Goal: Find specific page/section: Find specific page/section

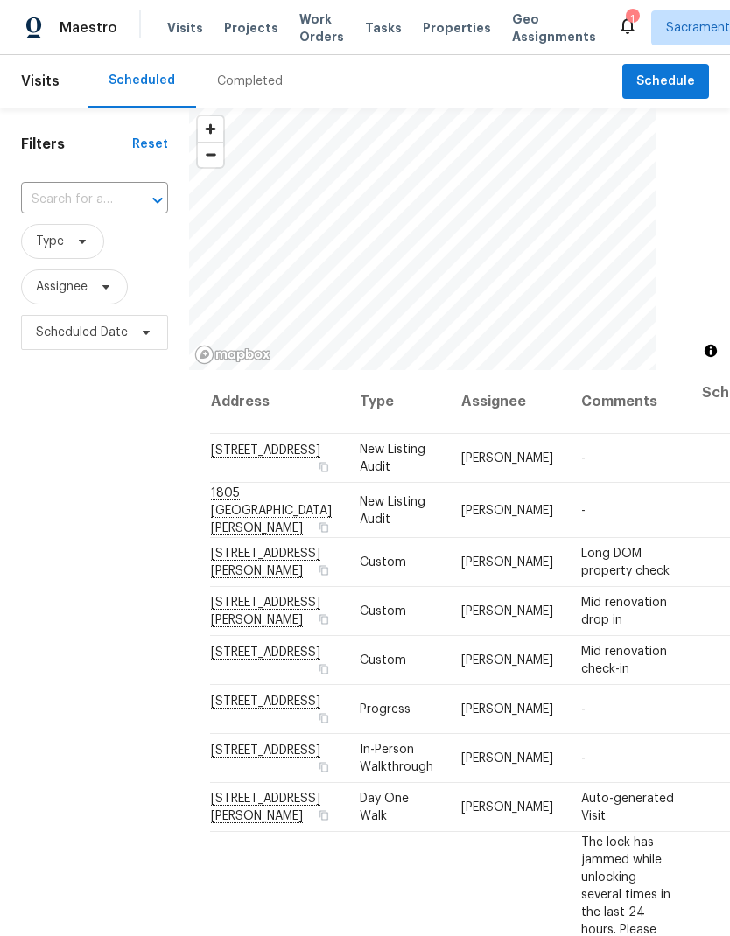
click at [433, 19] on span "Properties" at bounding box center [456, 27] width 68 height 17
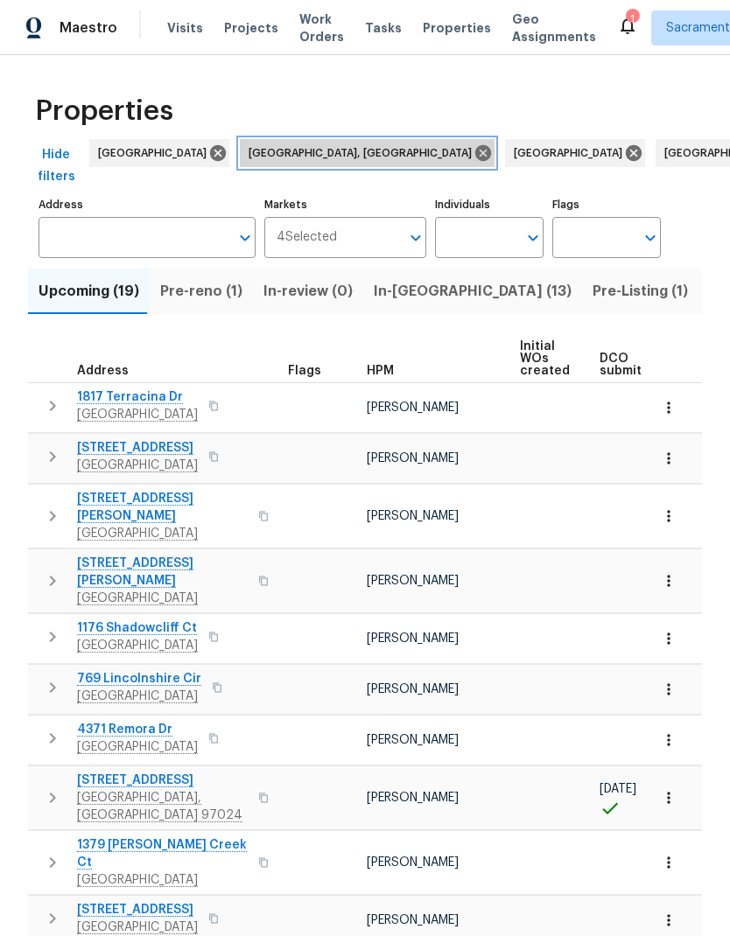
click at [475, 150] on icon at bounding box center [483, 153] width 16 height 16
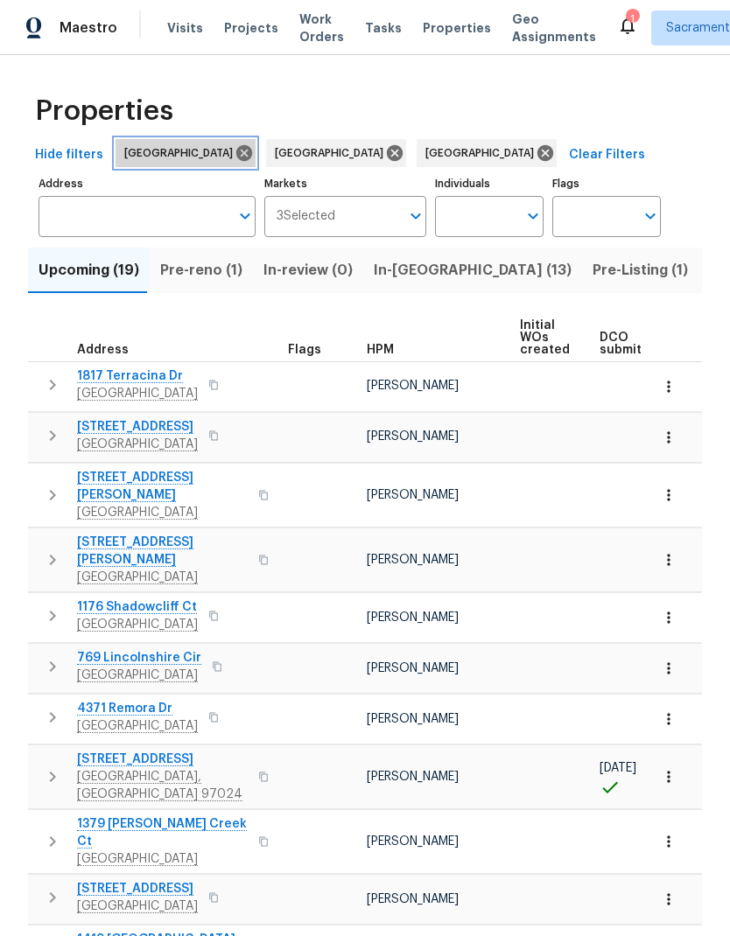
click at [236, 151] on icon at bounding box center [244, 153] width 16 height 16
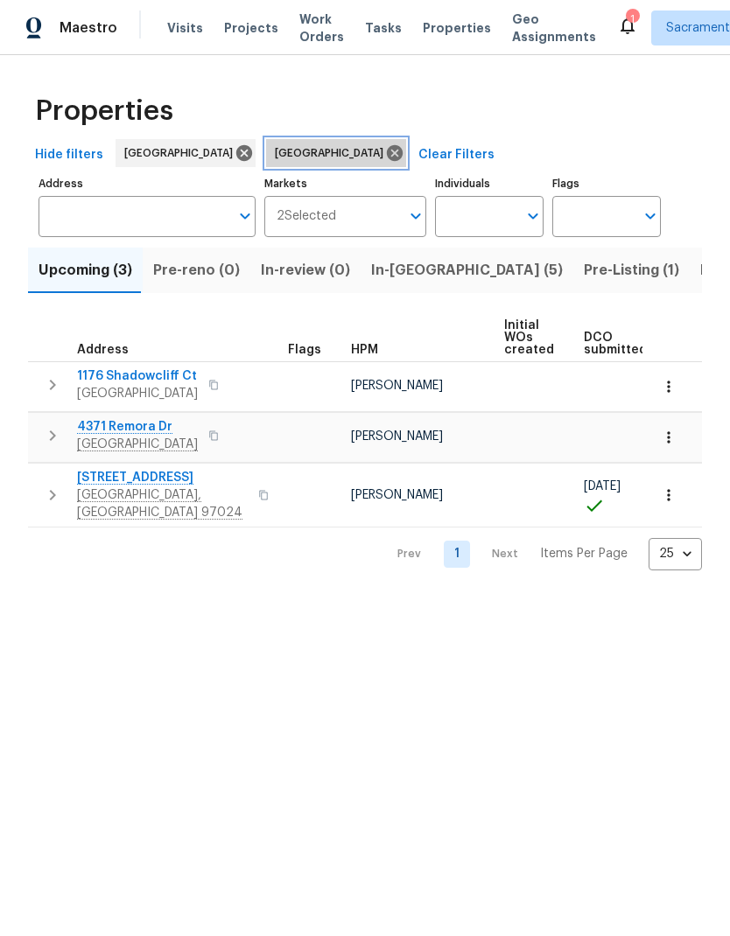
click at [387, 148] on icon at bounding box center [395, 153] width 16 height 16
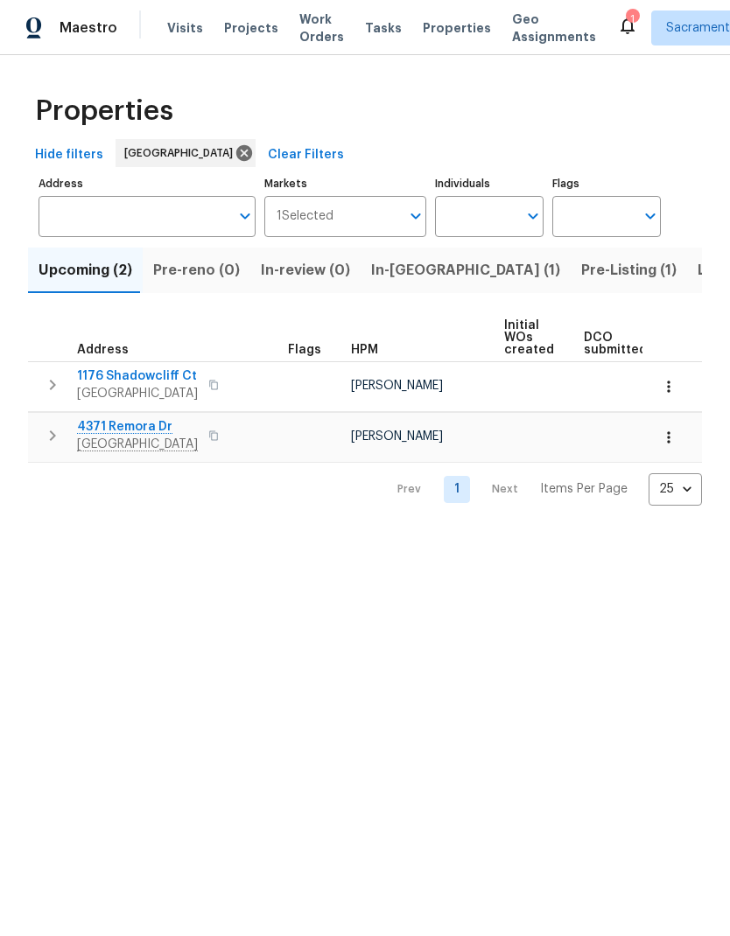
click at [581, 272] on span "Pre-Listing (1)" at bounding box center [628, 270] width 95 height 24
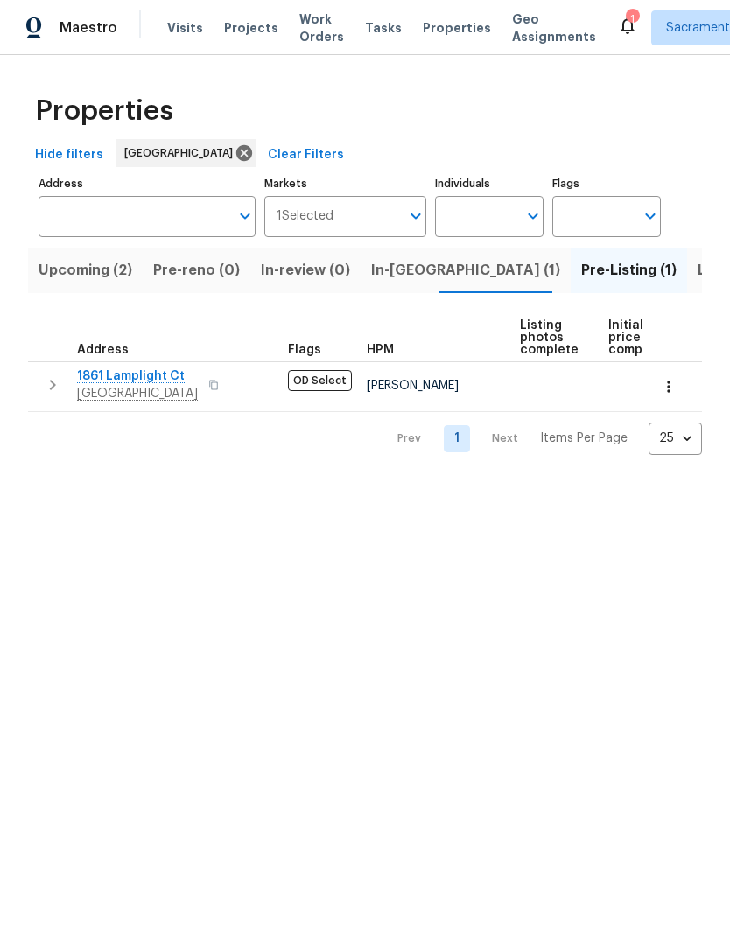
click at [697, 265] on span "Listed (14)" at bounding box center [733, 270] width 73 height 24
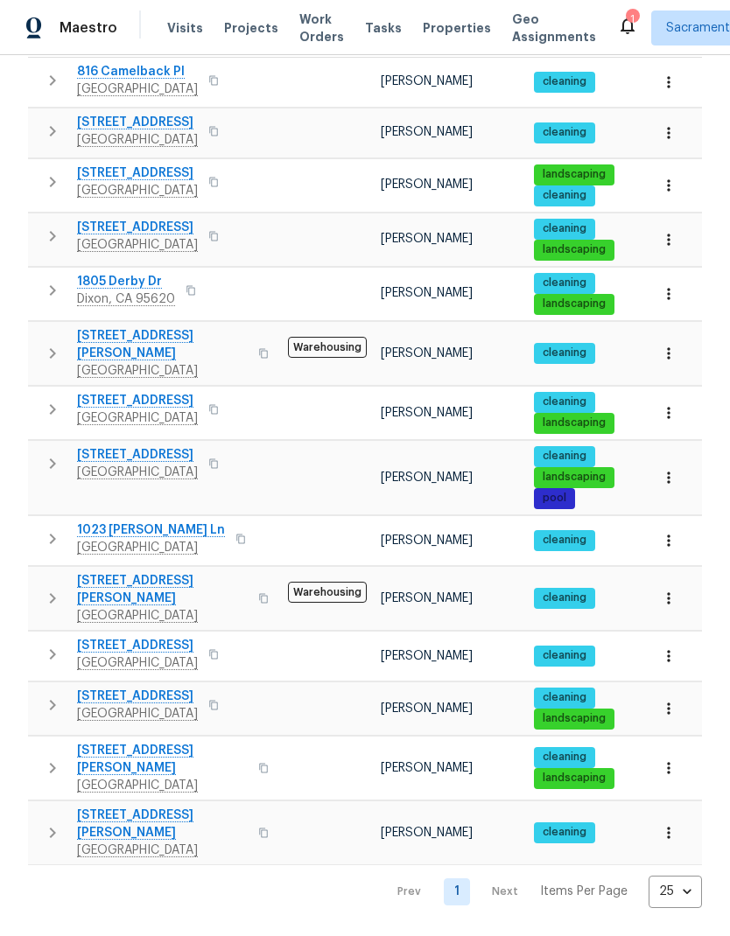
scroll to position [183, 0]
